Goal: Transaction & Acquisition: Download file/media

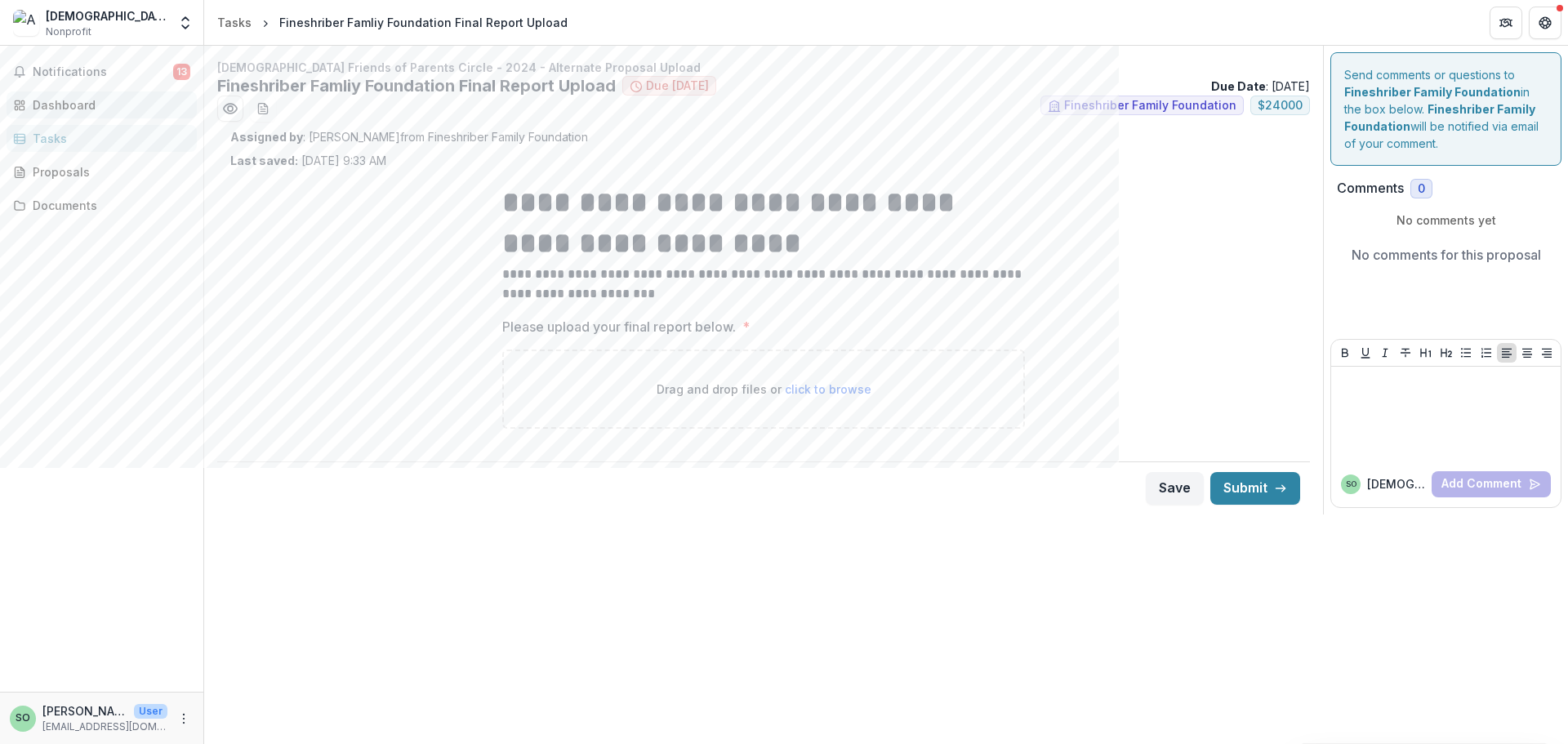
click at [56, 105] on div "Dashboard" at bounding box center [108, 104] width 151 height 18
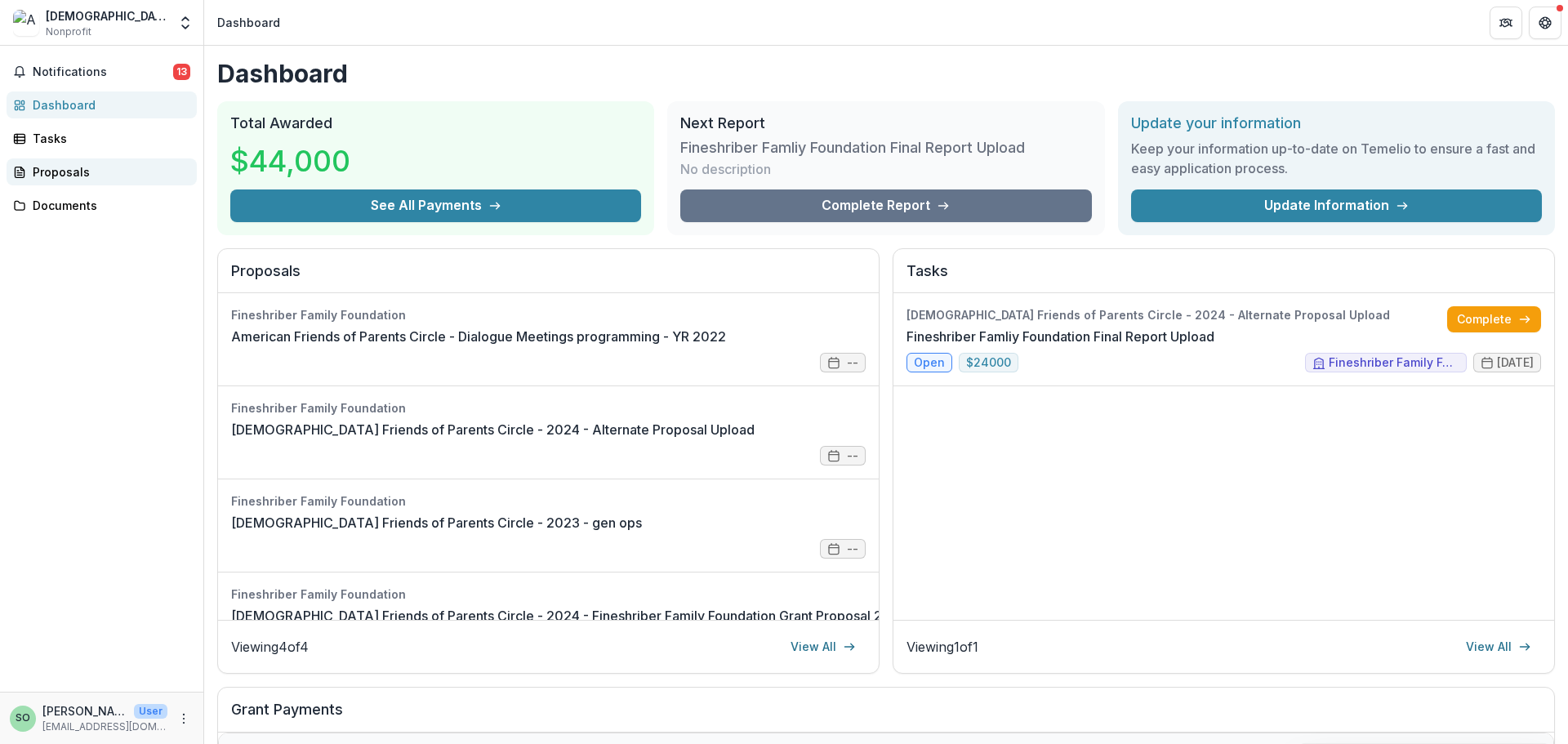
click at [56, 184] on link "Proposals" at bounding box center [102, 172] width 190 height 27
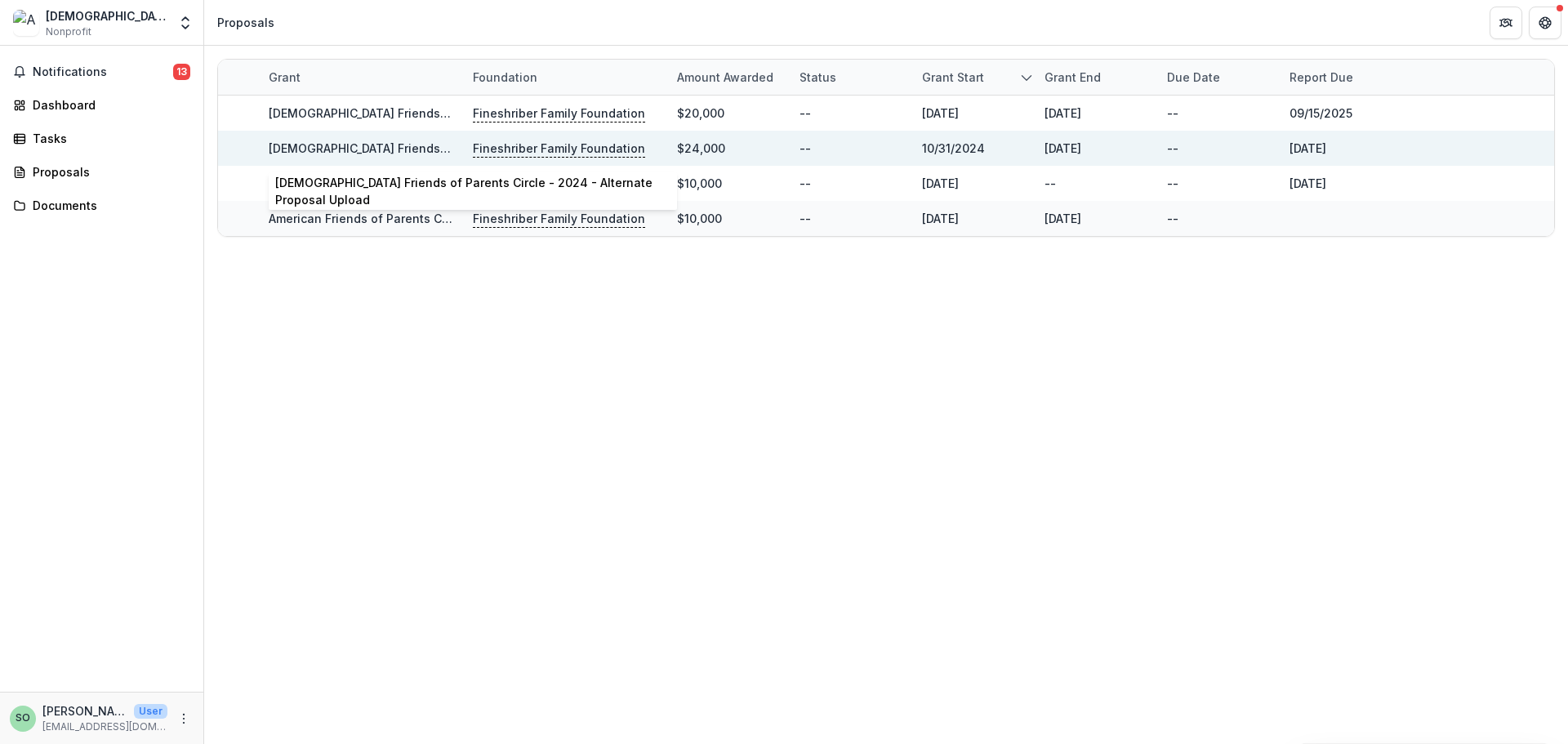
click at [394, 149] on link "[DEMOGRAPHIC_DATA] Friends of Parents Circle - 2024 - Alternate Proposal Upload" at bounding box center [506, 148] width 475 height 14
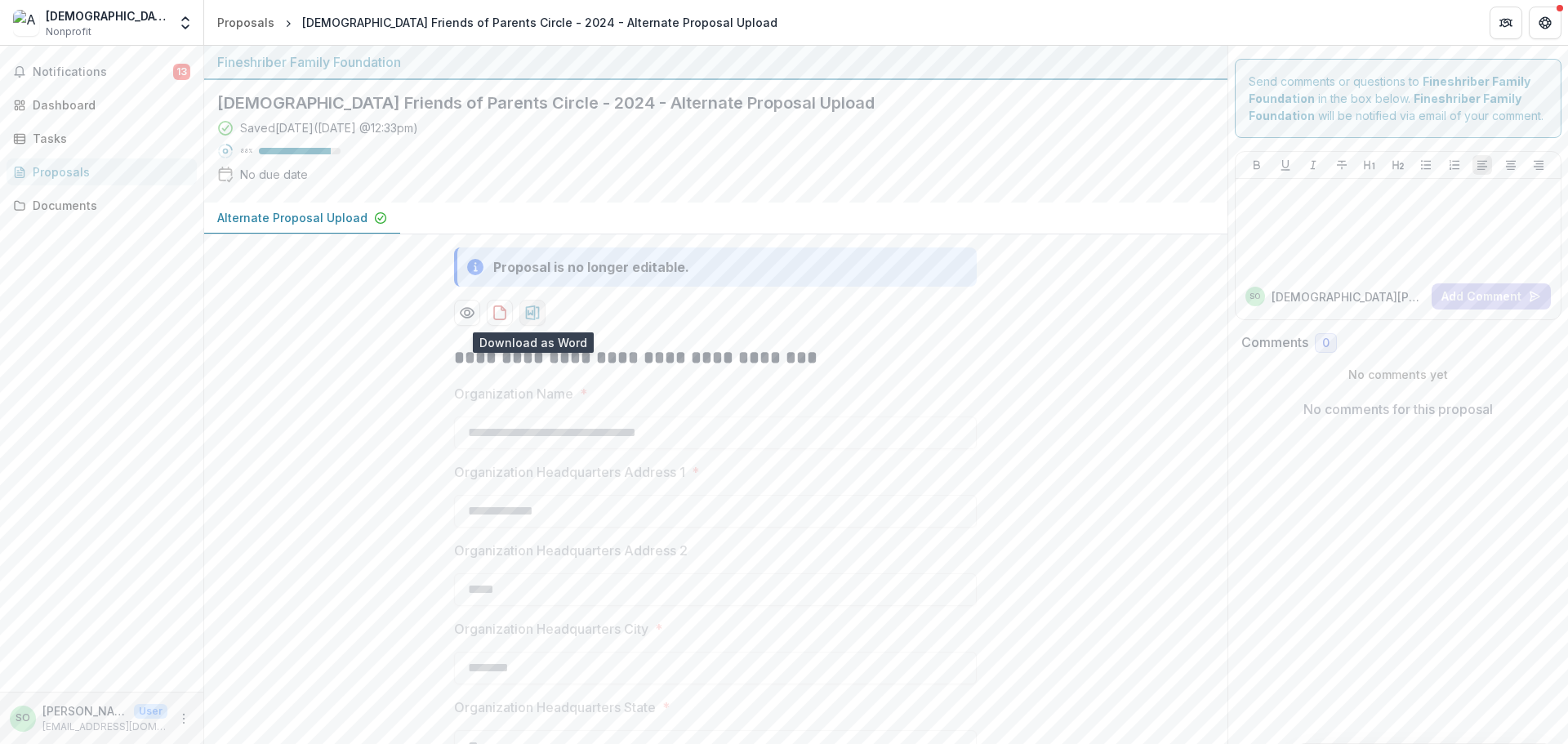
click at [529, 315] on icon "download-proposal" at bounding box center [533, 313] width 14 height 15
